Goal: Task Accomplishment & Management: Use online tool/utility

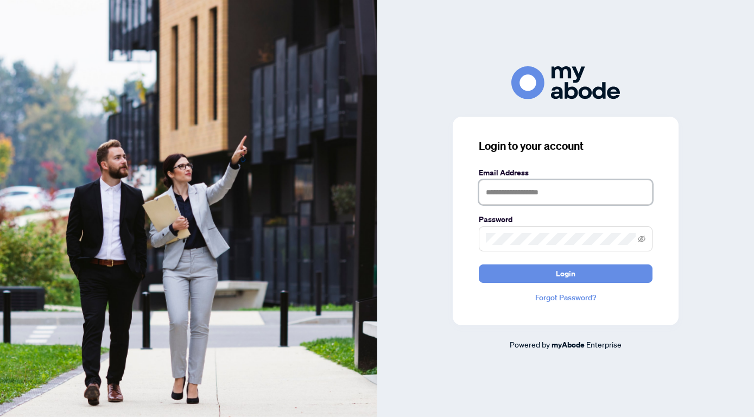
click at [591, 190] on input "text" at bounding box center [566, 192] width 174 height 25
type input "**********"
click at [572, 279] on span "Login" at bounding box center [566, 273] width 20 height 17
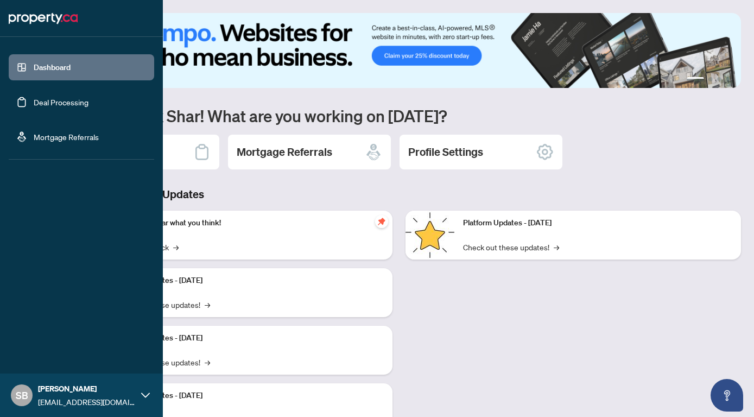
click at [53, 65] on link "Dashboard" at bounding box center [52, 67] width 37 height 10
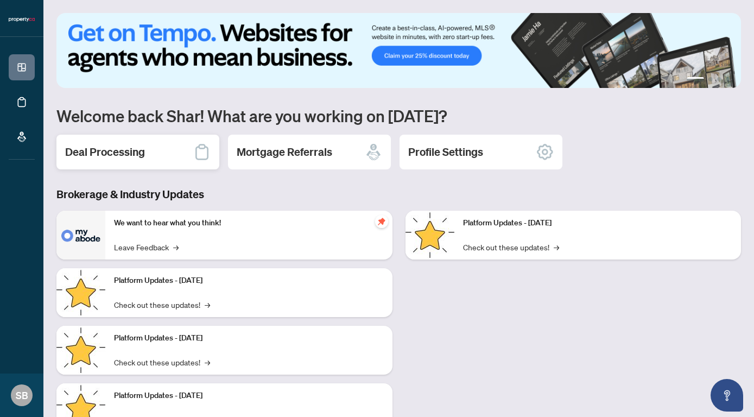
click at [124, 153] on h2 "Deal Processing" at bounding box center [105, 151] width 80 height 15
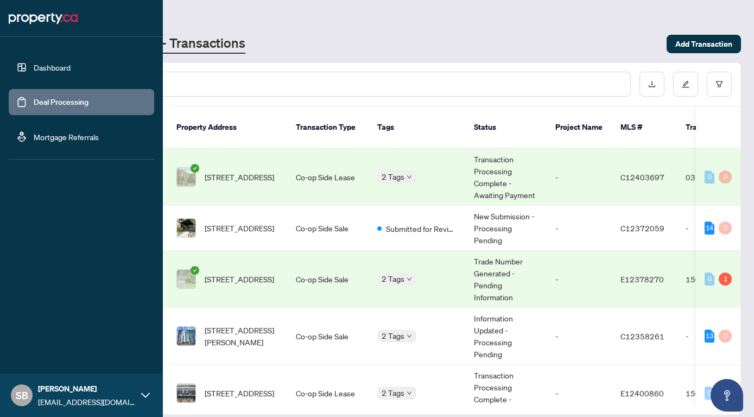
click at [53, 100] on link "Deal Processing" at bounding box center [61, 102] width 55 height 10
click at [45, 106] on link "Deal Processing" at bounding box center [61, 102] width 55 height 10
click at [56, 64] on link "Dashboard" at bounding box center [52, 67] width 37 height 10
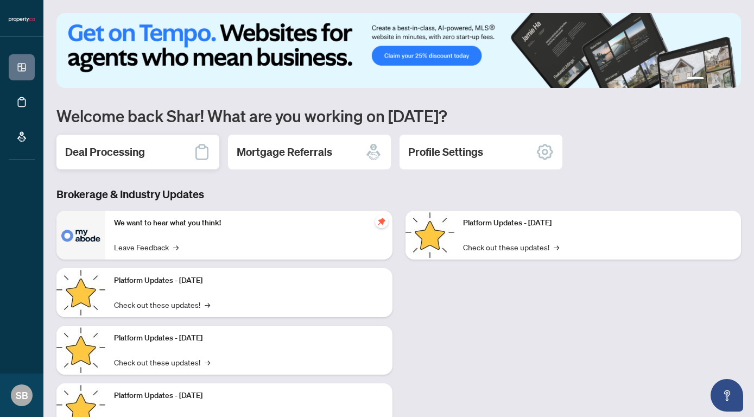
click at [113, 159] on h2 "Deal Processing" at bounding box center [105, 151] width 80 height 15
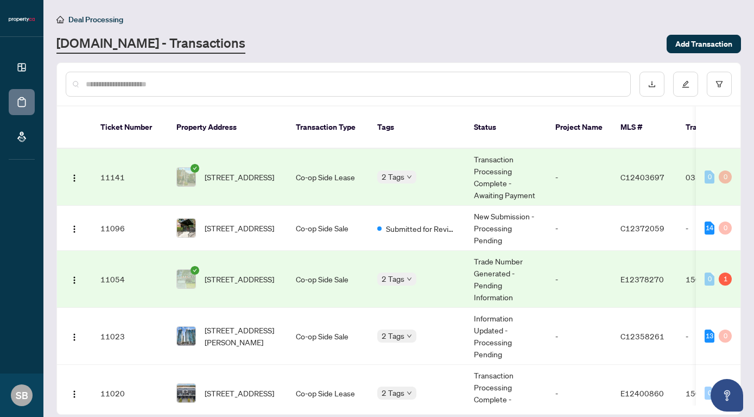
click at [296, 87] on input "text" at bounding box center [354, 84] width 536 height 12
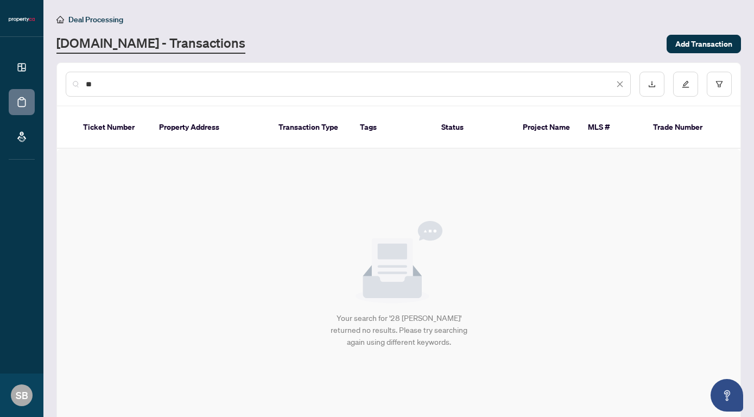
type input "*"
